Goal: Task Accomplishment & Management: Manage account settings

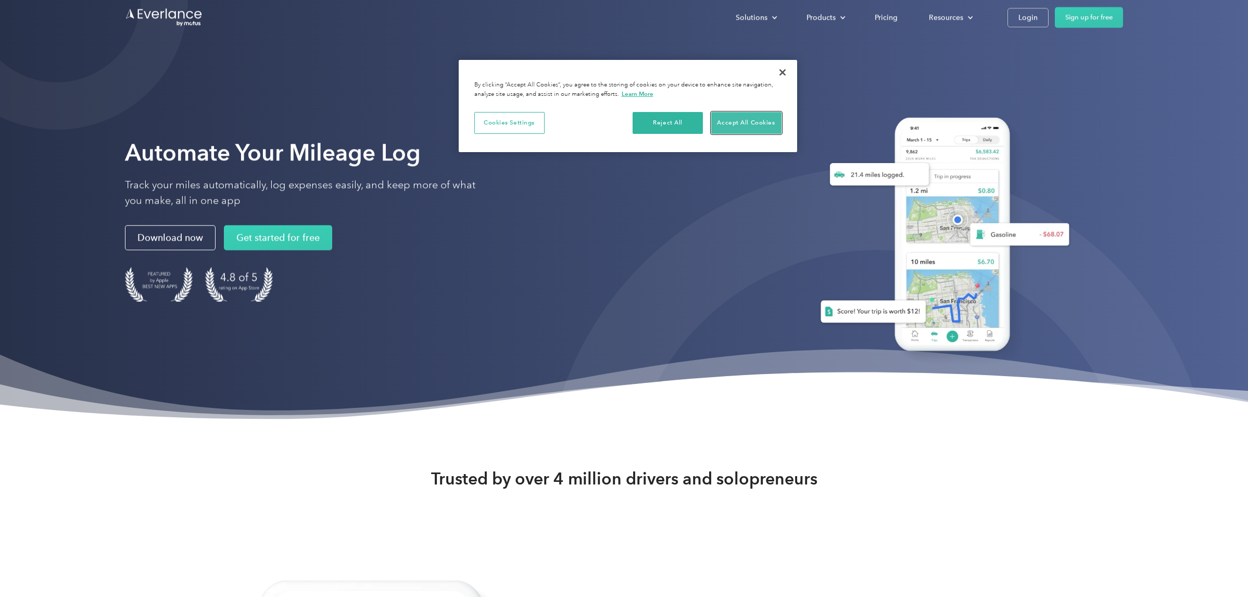
click at [758, 121] on button "Accept All Cookies" at bounding box center [746, 123] width 70 height 22
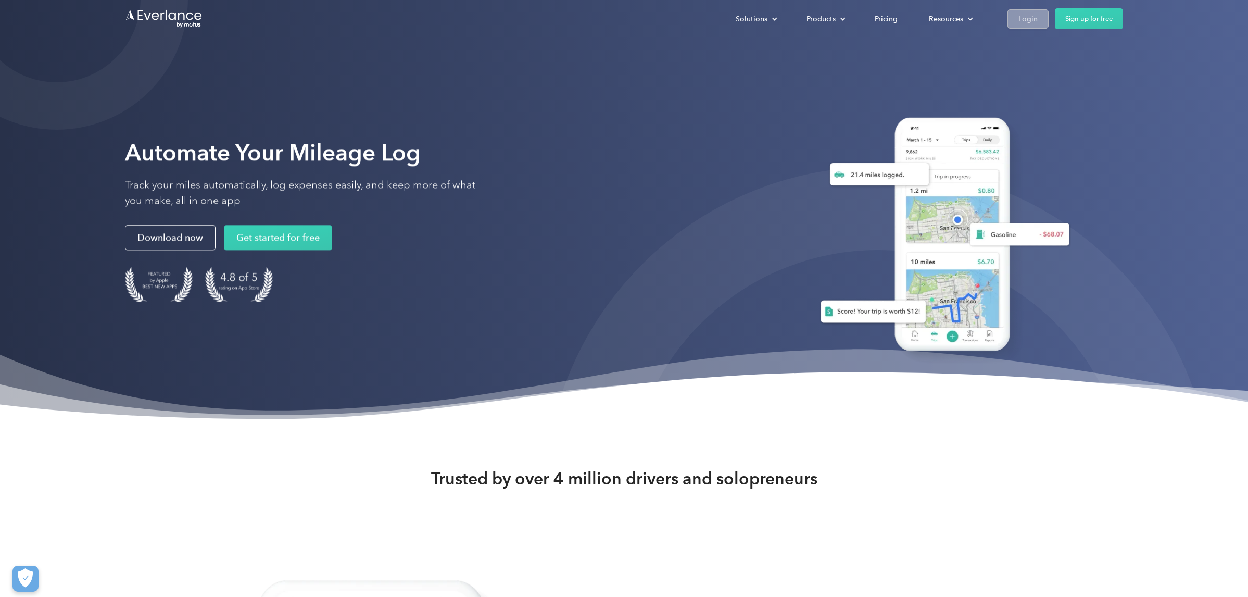
click at [1034, 18] on div "Login" at bounding box center [1027, 18] width 19 height 13
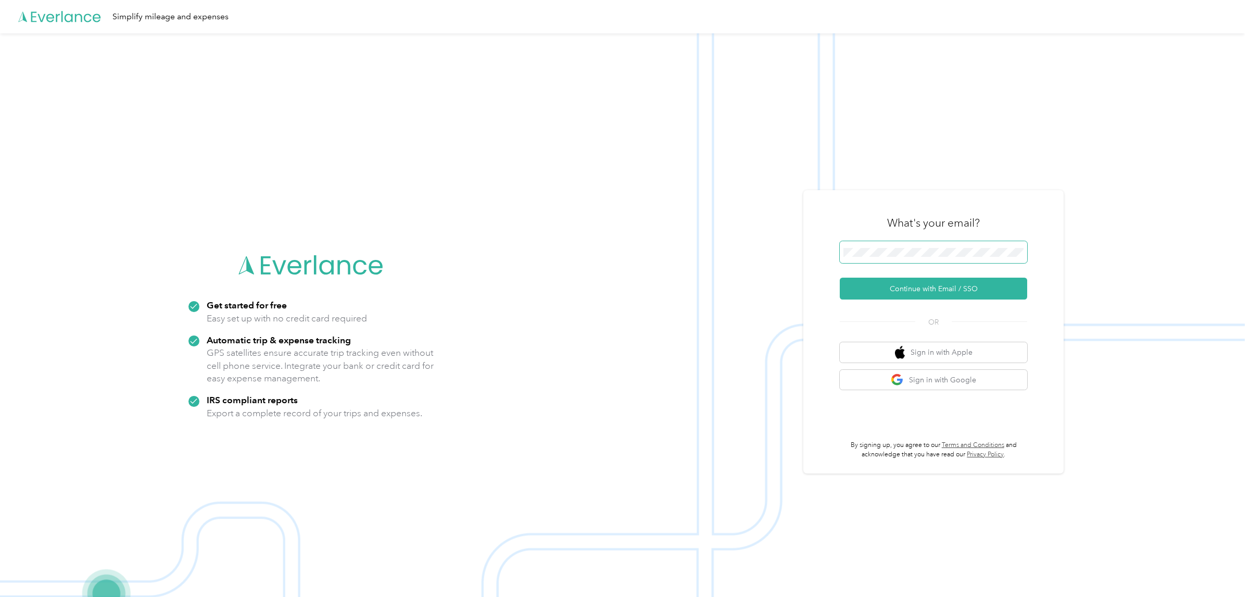
click at [939, 245] on span at bounding box center [933, 252] width 187 height 22
click at [961, 287] on button "Continue with Email / SSO" at bounding box center [933, 289] width 187 height 22
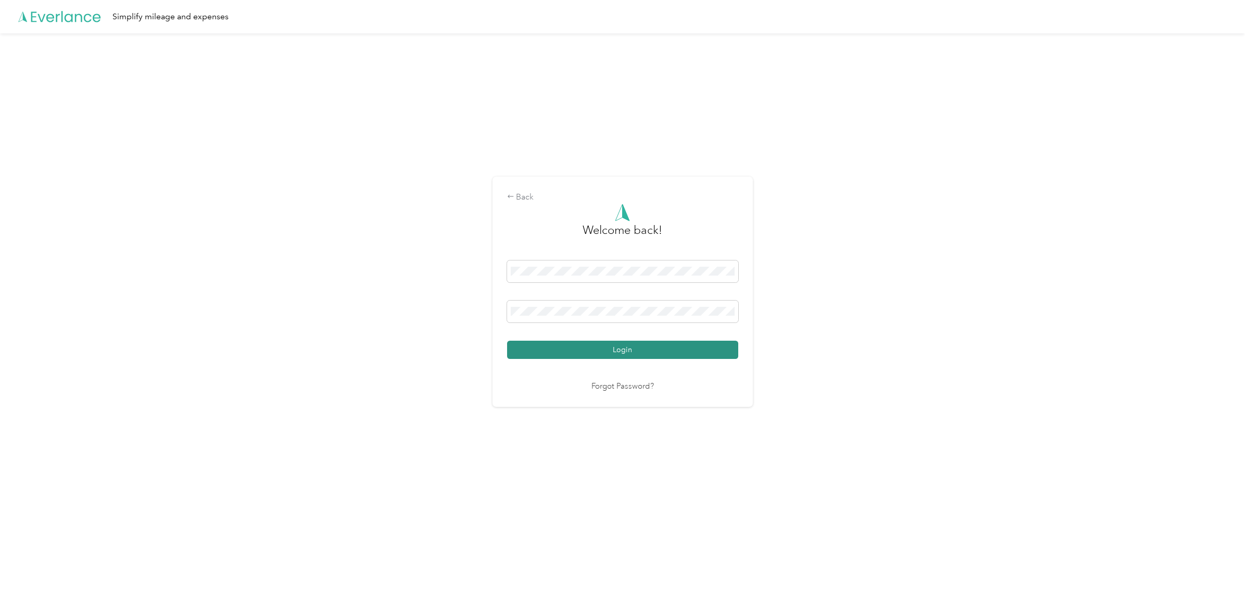
click at [606, 349] on button "Login" at bounding box center [622, 350] width 231 height 18
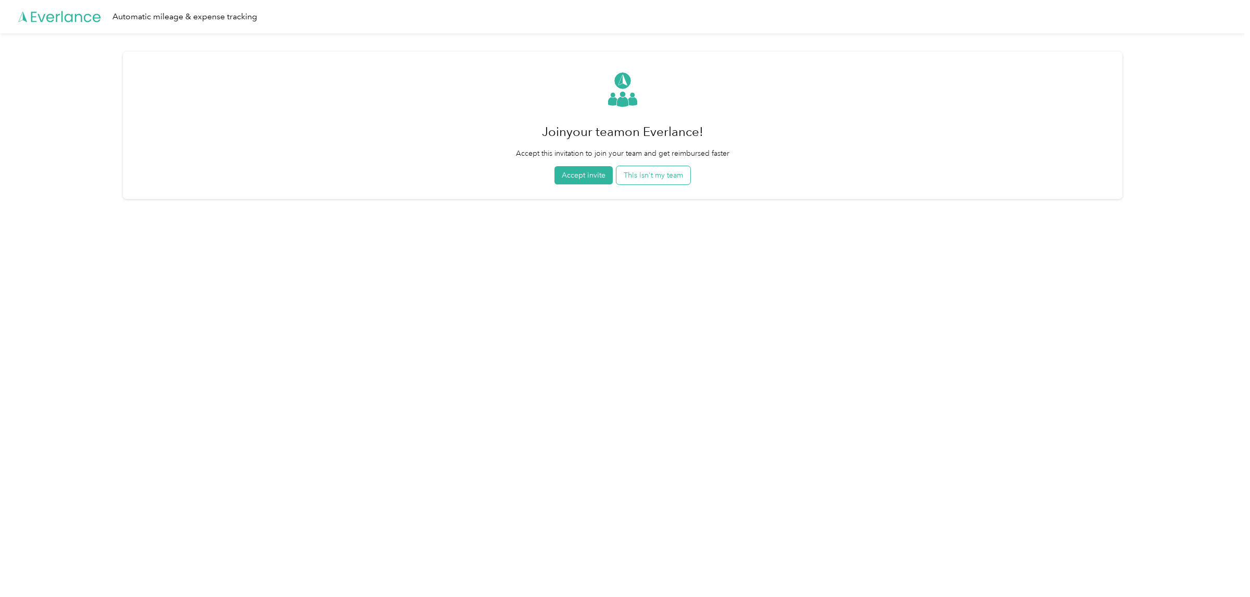
click at [667, 181] on button "This isn't my team" at bounding box center [653, 175] width 74 height 18
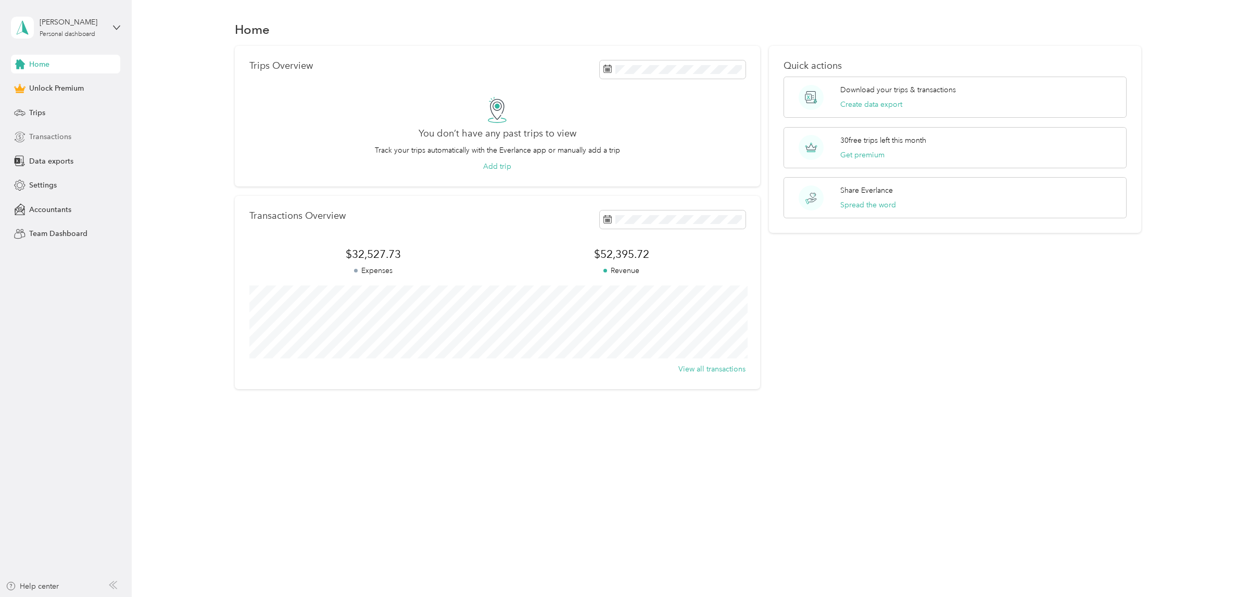
click at [48, 136] on span "Transactions" at bounding box center [50, 136] width 42 height 11
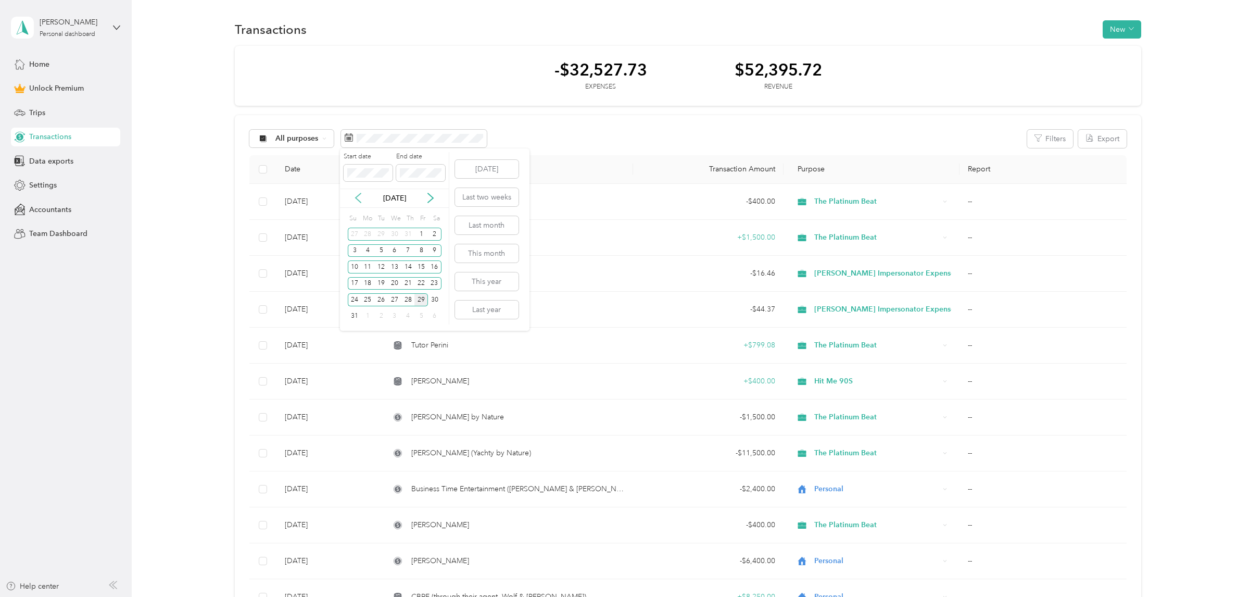
click at [359, 197] on icon at bounding box center [358, 198] width 10 height 10
click at [359, 162] on div "Start date" at bounding box center [368, 166] width 49 height 29
click at [317, 172] on body "[PERSON_NAME] Personal dashboard Home Unlock Premium Trips Transactions Data ex…" at bounding box center [622, 298] width 1245 height 597
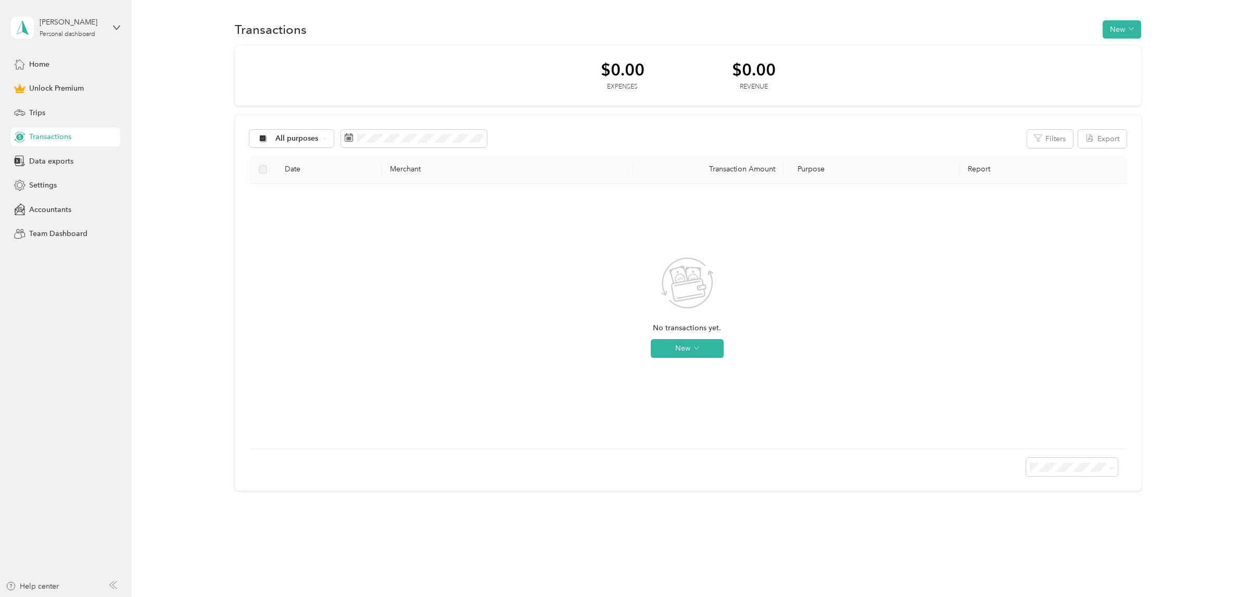
click at [879, 253] on div "No transactions yet. New" at bounding box center [687, 316] width 859 height 248
click at [74, 33] on div "Personal dashboard" at bounding box center [68, 34] width 56 height 6
click at [169, 15] on div "Transactions New $0.00 Expenses $0.00 Revenue All purposes Filters Export Date …" at bounding box center [688, 273] width 1113 height 547
click at [37, 66] on span "Home" at bounding box center [39, 64] width 20 height 11
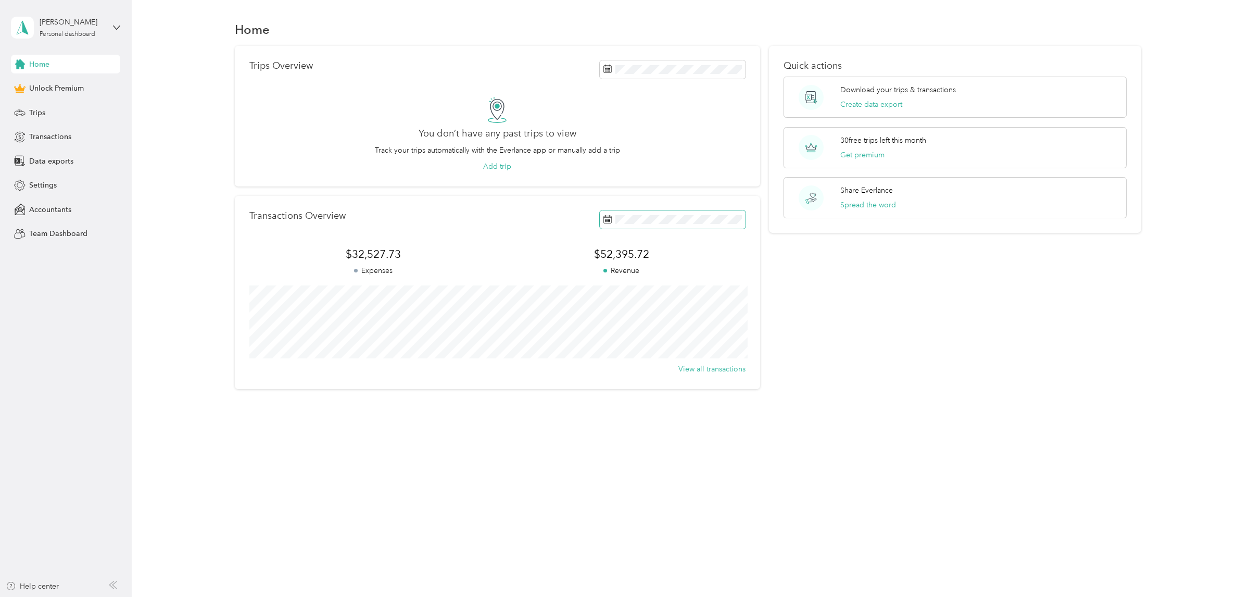
click at [638, 224] on span at bounding box center [673, 219] width 146 height 18
click at [762, 388] on button "Last year" at bounding box center [749, 391] width 64 height 18
click at [54, 133] on span "Transactions" at bounding box center [50, 136] width 42 height 11
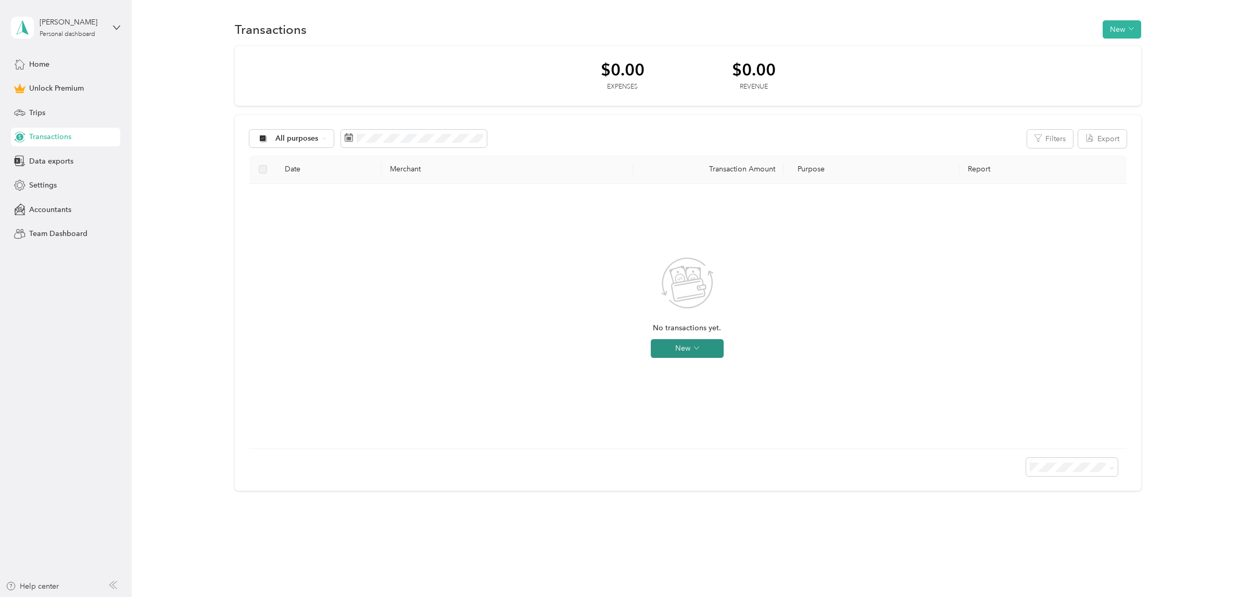
click at [702, 350] on button "New" at bounding box center [687, 348] width 73 height 19
click at [822, 349] on div "No transactions yet. New" at bounding box center [687, 316] width 859 height 248
click at [313, 141] on span "All purposes" at bounding box center [296, 138] width 43 height 7
click at [290, 184] on li "Work" at bounding box center [352, 193] width 206 height 18
click at [670, 345] on button "Reset filters" at bounding box center [687, 348] width 53 height 19
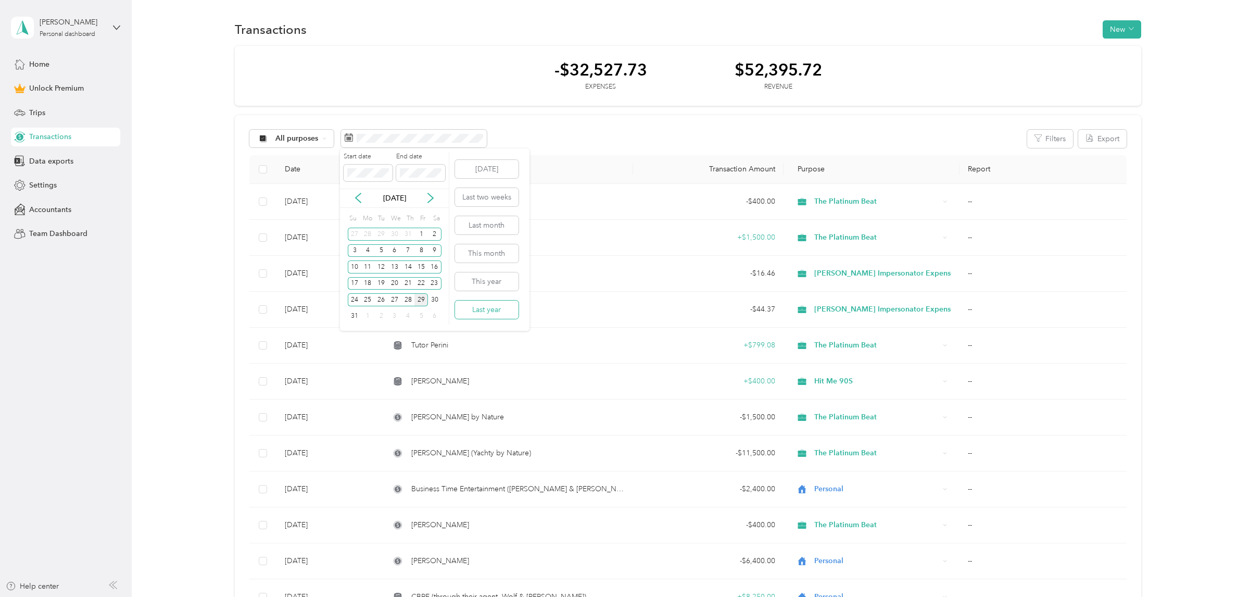
click at [483, 313] on button "Last year" at bounding box center [487, 309] width 64 height 18
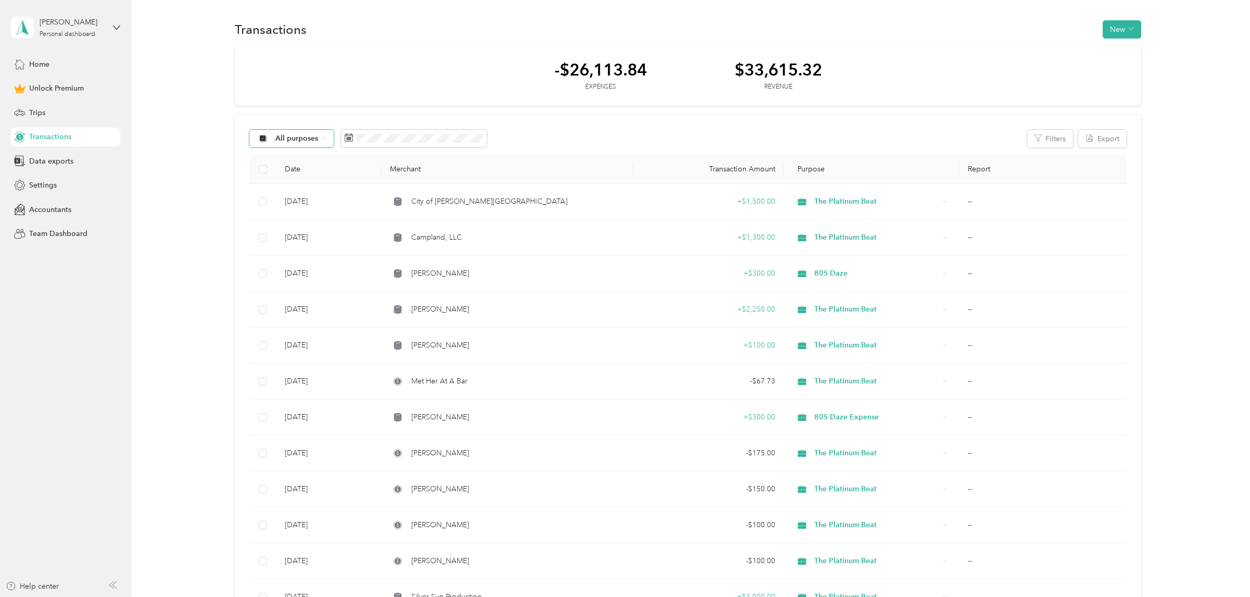
click at [313, 136] on span "All purposes" at bounding box center [296, 138] width 43 height 7
click at [378, 61] on div "-$26,113.84 Expenses $33,615.32 Revenue" at bounding box center [688, 76] width 906 height 60
